Goal: Check status

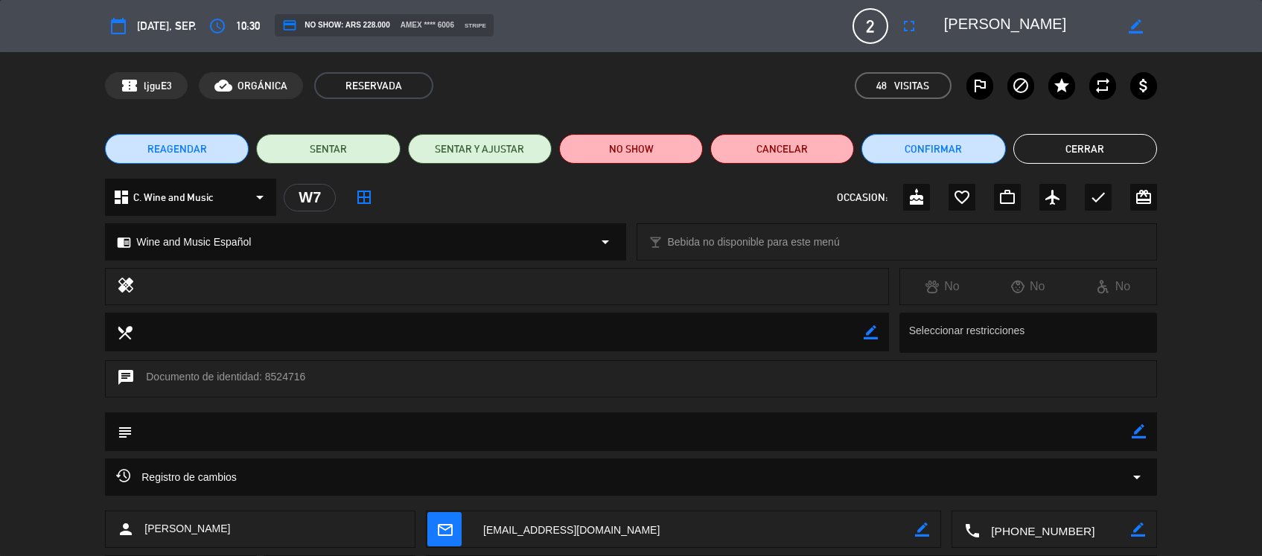
click at [1093, 134] on button "Cerrar" at bounding box center [1085, 149] width 144 height 30
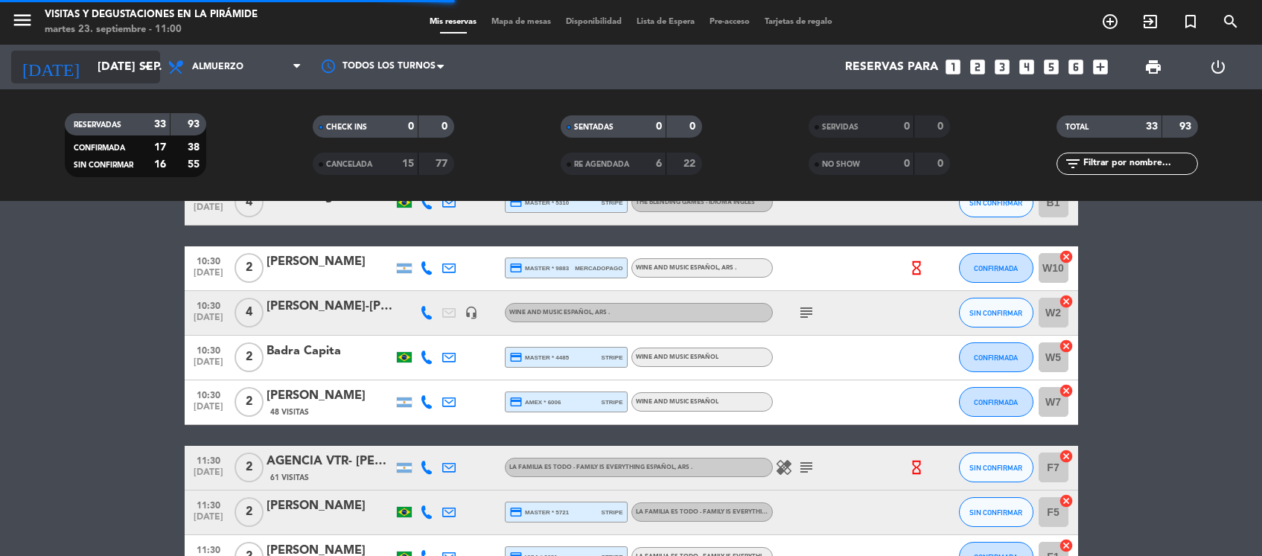
click at [127, 72] on input "[DATE] sep." at bounding box center [168, 67] width 157 height 29
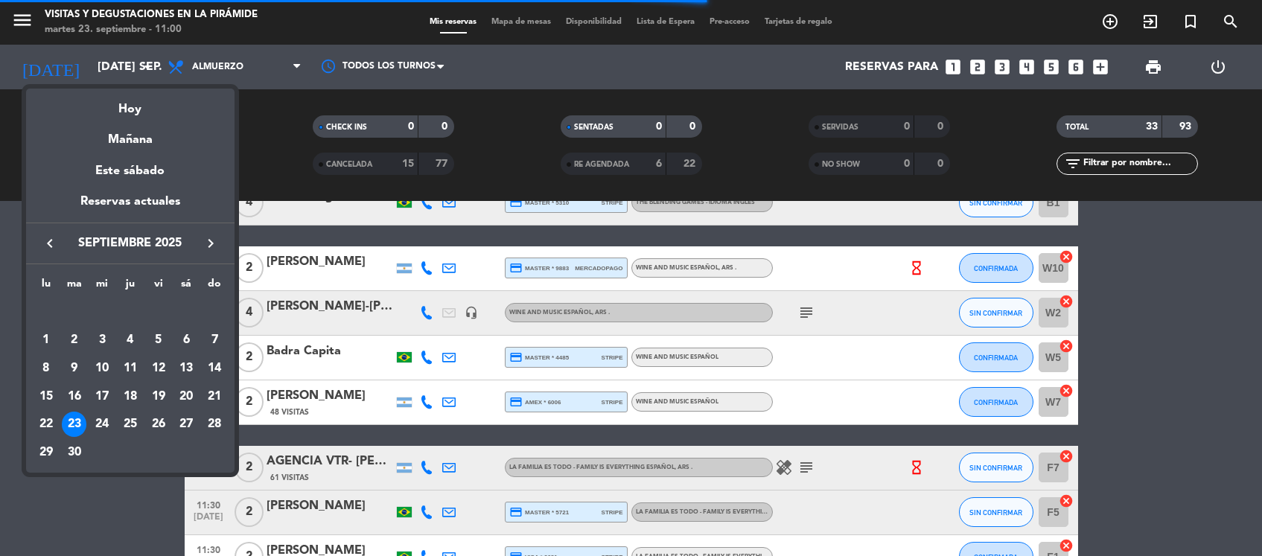
click at [131, 424] on div "25" at bounding box center [130, 424] width 25 height 25
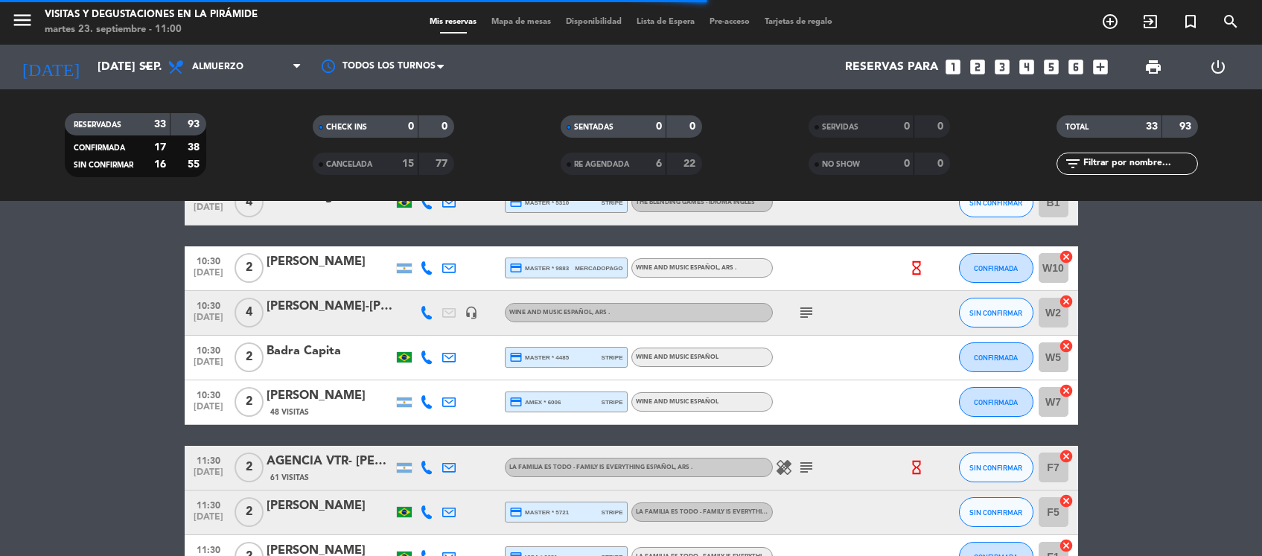
type input "[DEMOGRAPHIC_DATA] [DATE]"
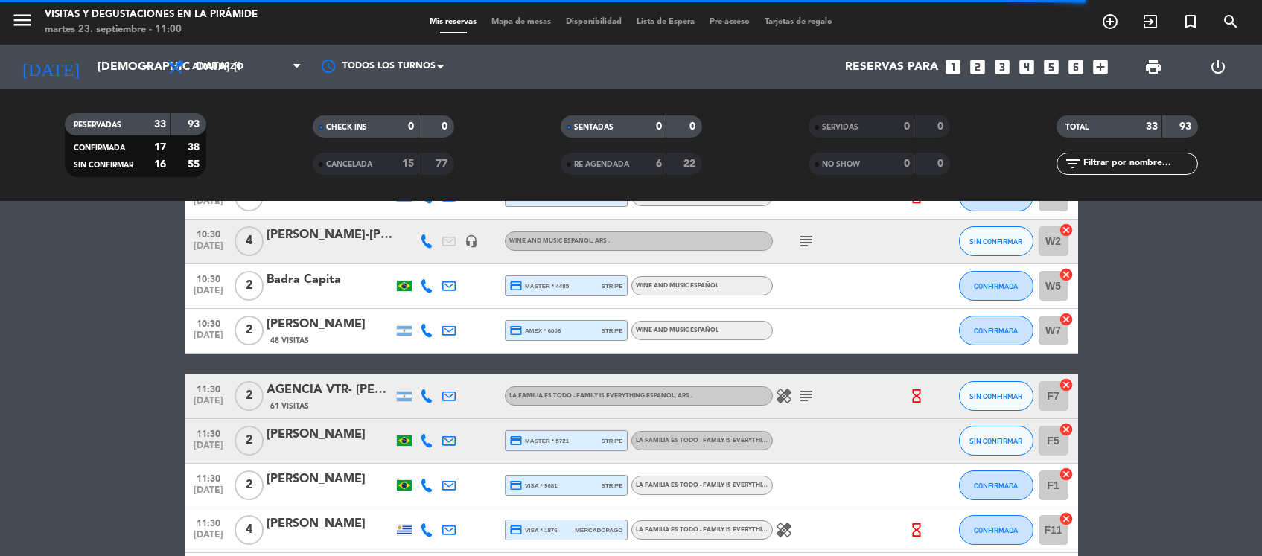
scroll to position [690, 0]
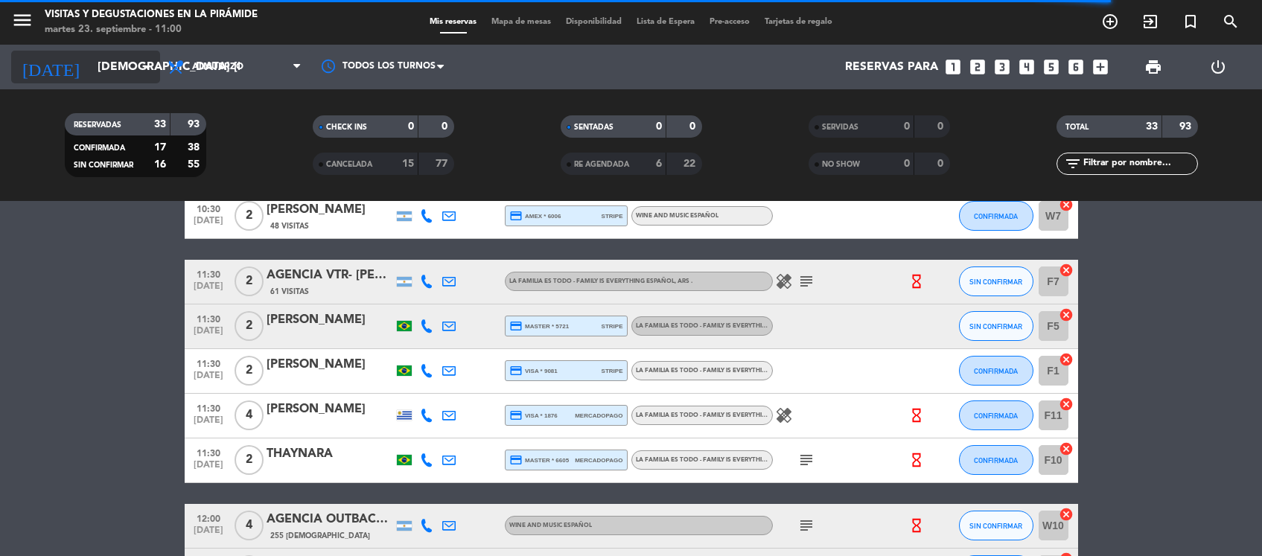
click at [117, 65] on input "[DEMOGRAPHIC_DATA] [DATE]" at bounding box center [168, 67] width 157 height 29
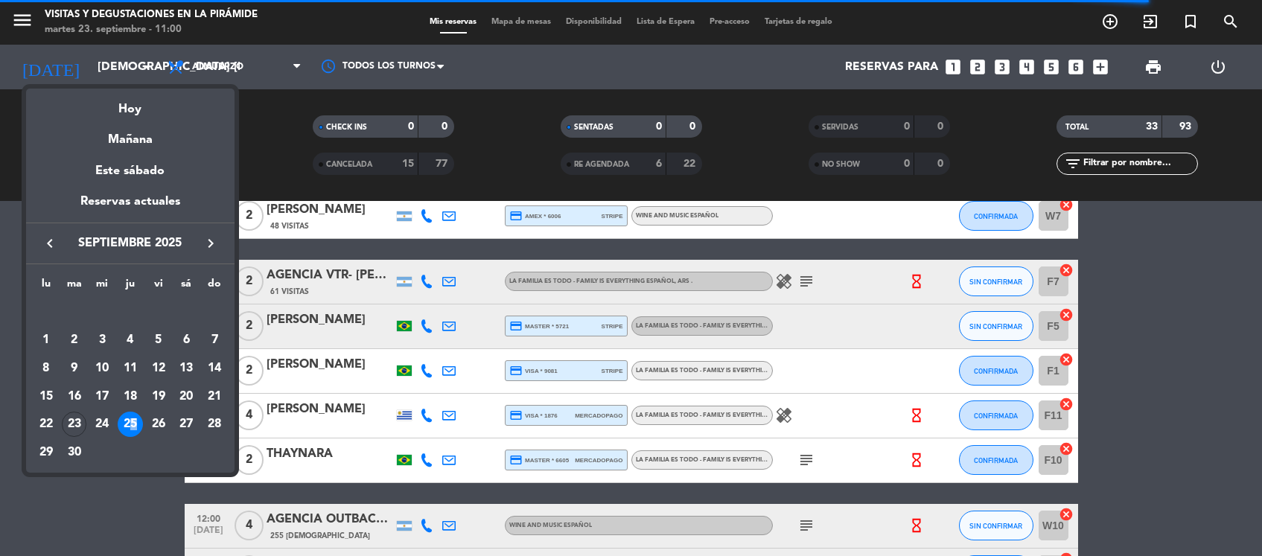
click at [136, 418] on div "25" at bounding box center [130, 424] width 25 height 25
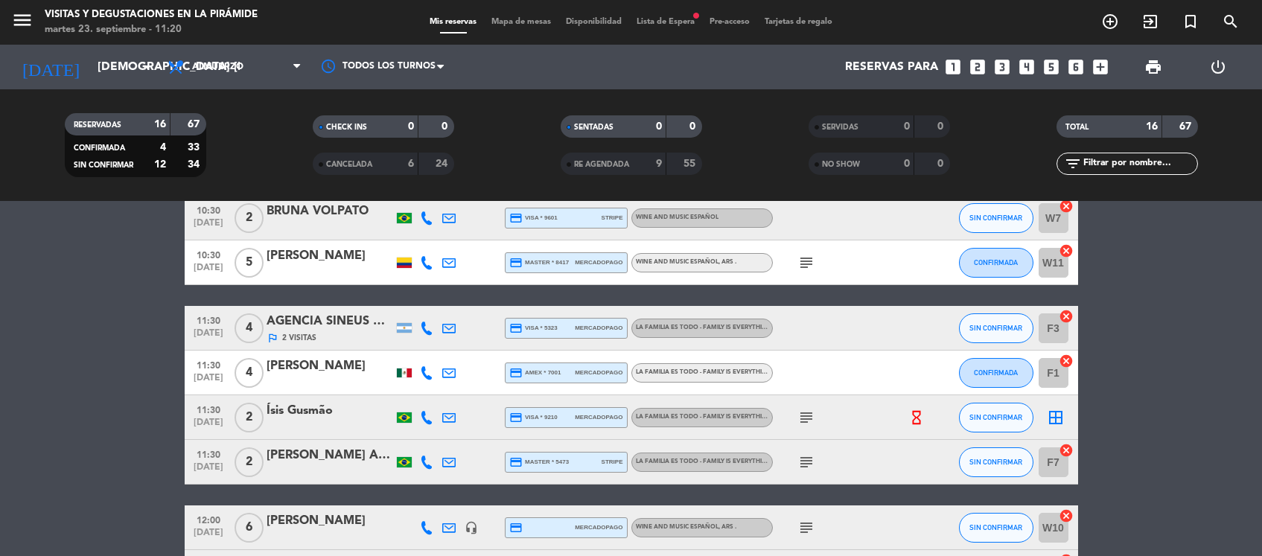
scroll to position [306, 0]
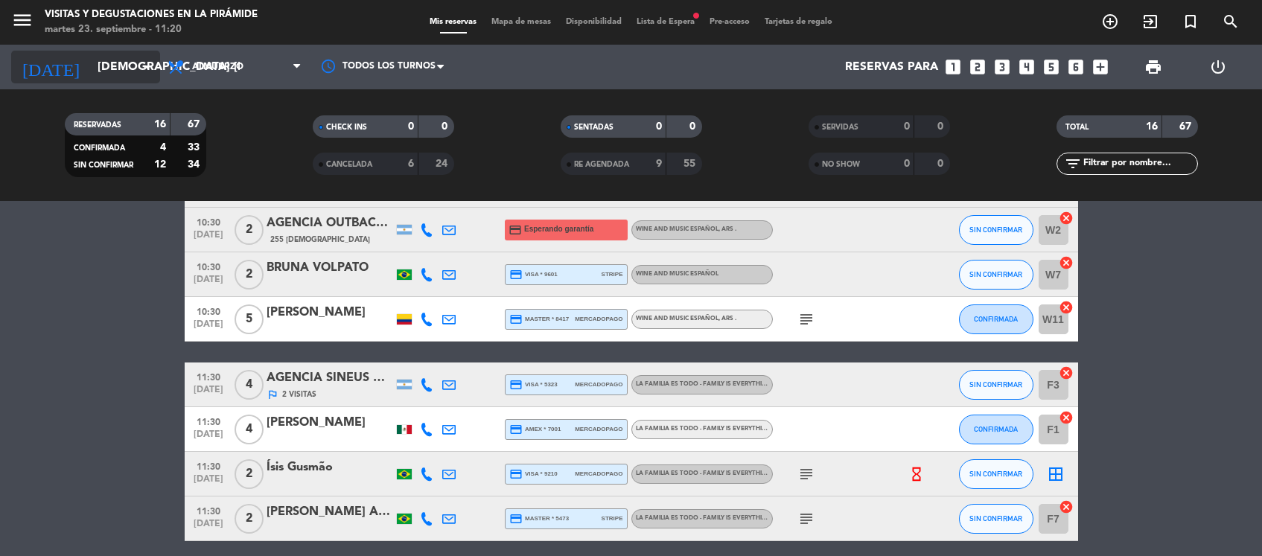
click at [144, 54] on div "[DATE] [DEMOGRAPHIC_DATA] [DATE] arrow_drop_down" at bounding box center [85, 67] width 149 height 33
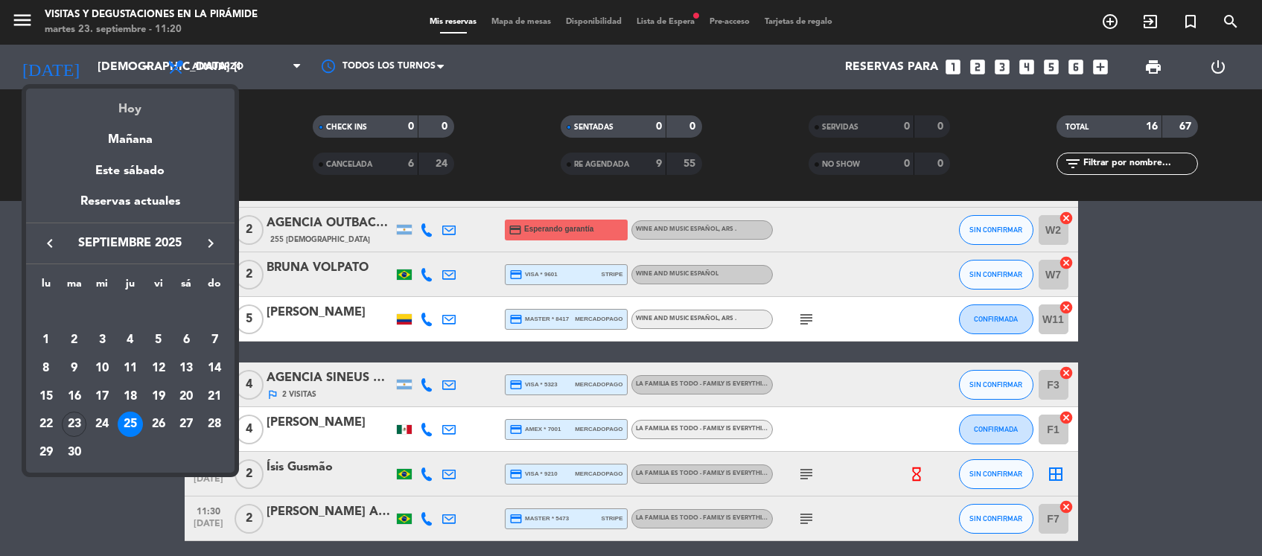
click at [153, 98] on div "Hoy" at bounding box center [130, 104] width 209 height 31
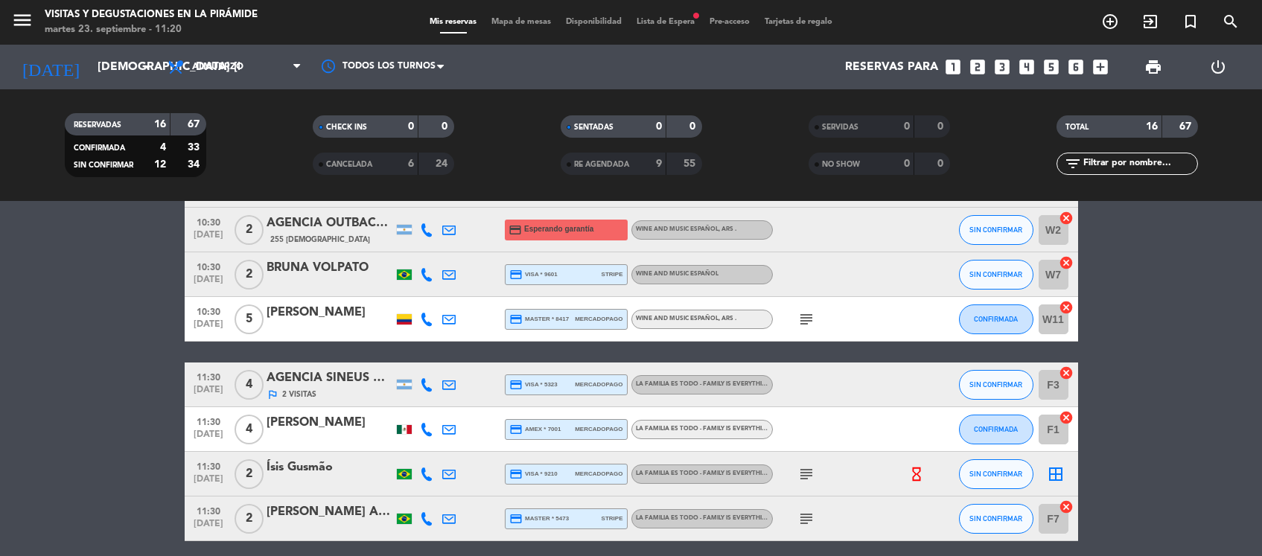
type input "[DATE] sep."
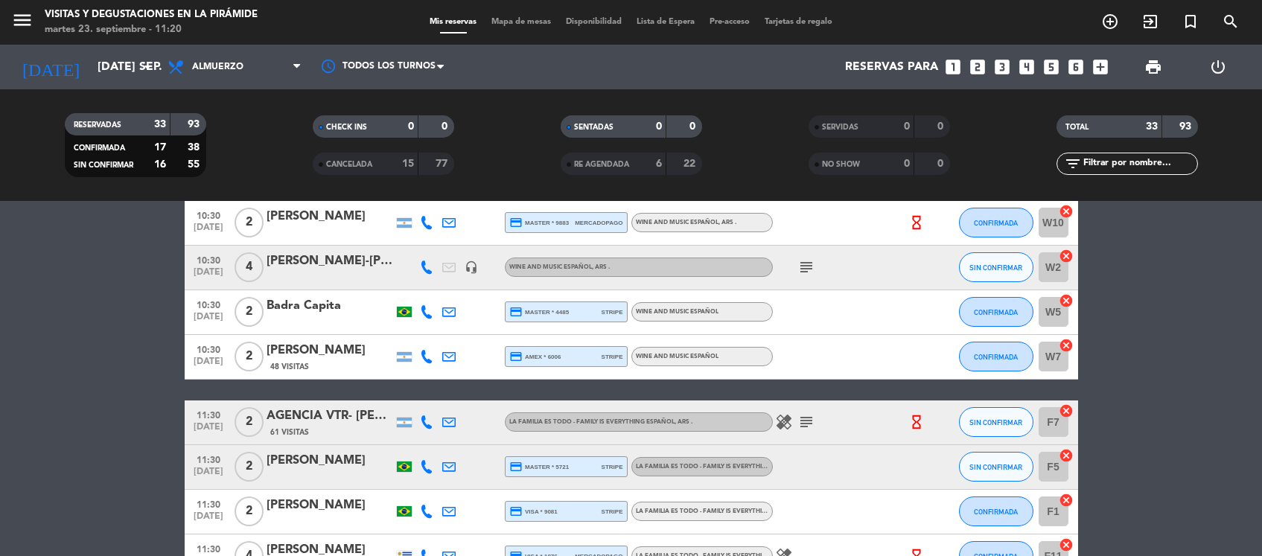
scroll to position [643, 0]
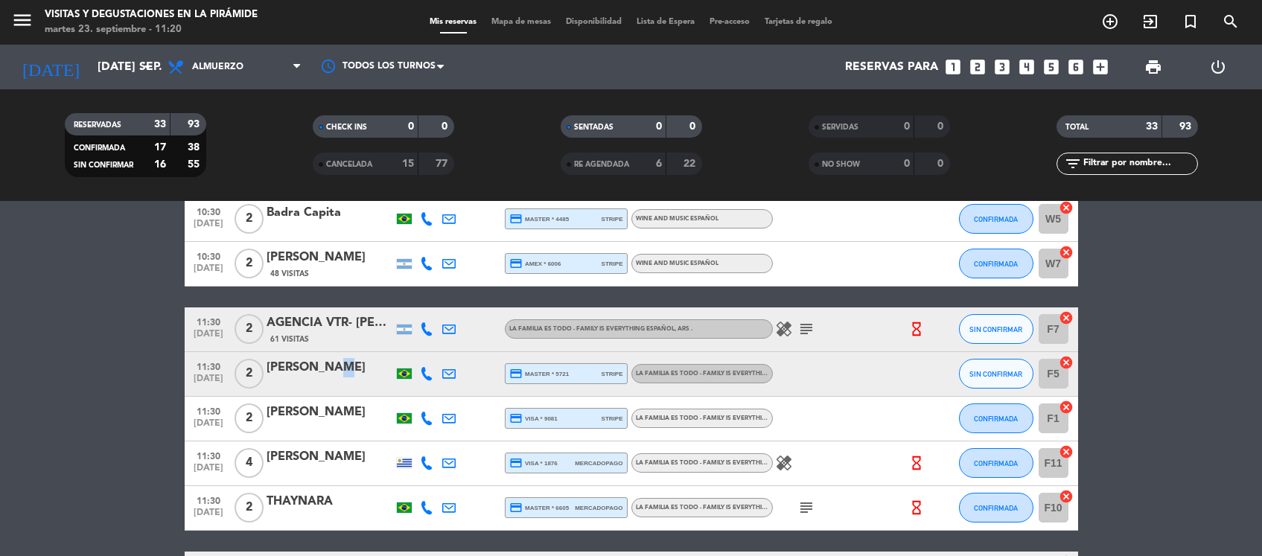
click at [325, 366] on div "[PERSON_NAME]" at bounding box center [330, 367] width 127 height 19
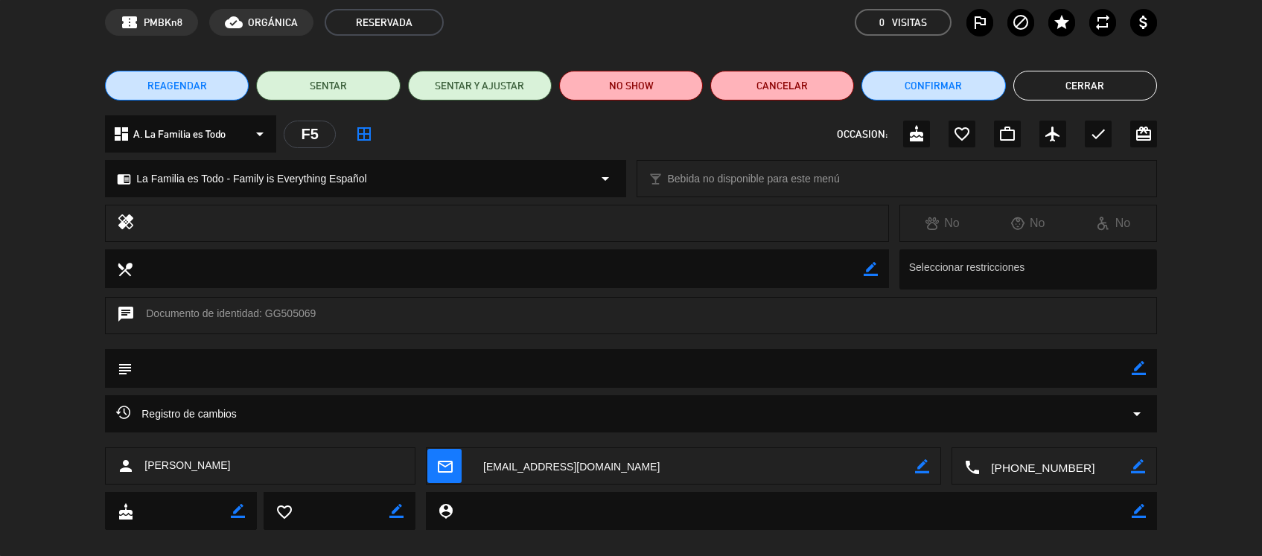
scroll to position [80, 0]
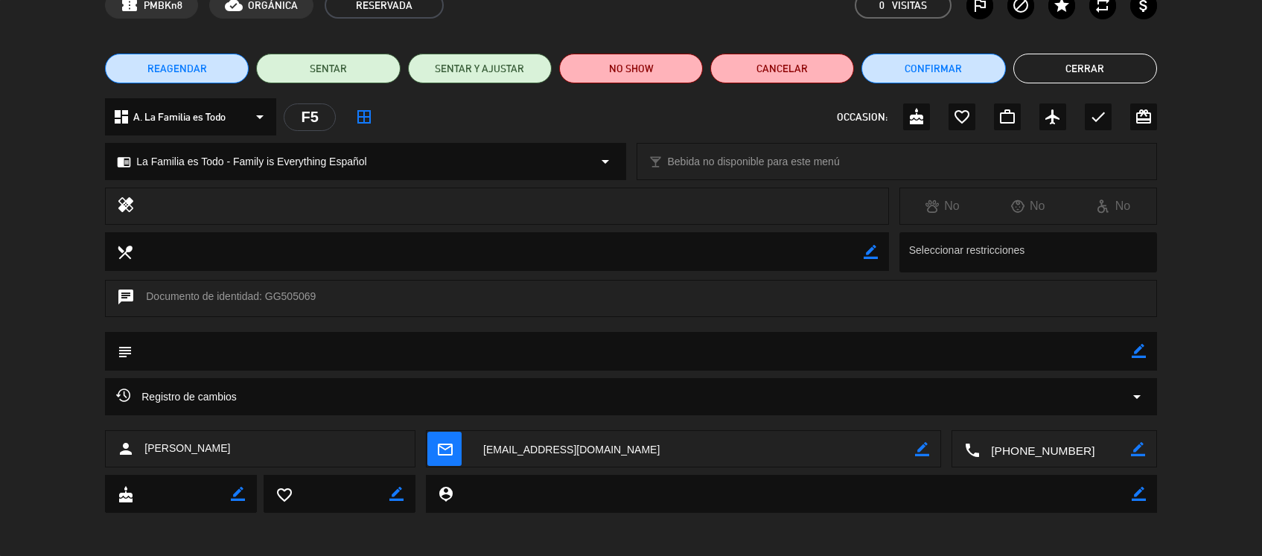
click at [601, 449] on textarea at bounding box center [693, 449] width 443 height 37
click at [1028, 61] on button "Cerrar" at bounding box center [1085, 69] width 144 height 30
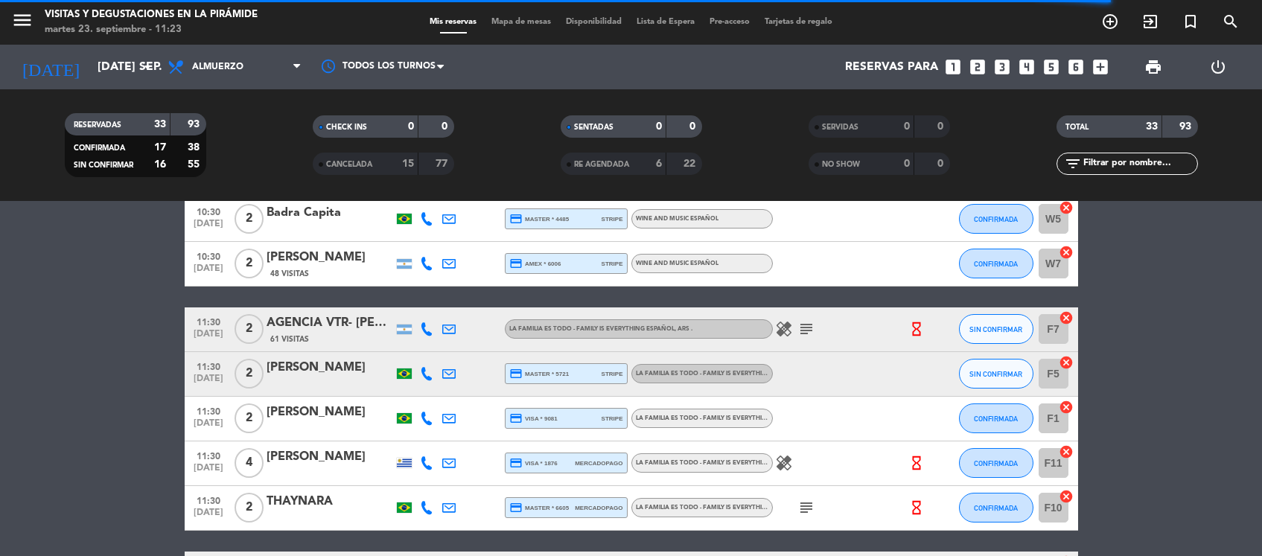
click at [326, 419] on div "[PERSON_NAME]" at bounding box center [330, 412] width 127 height 19
